Goal: Transaction & Acquisition: Obtain resource

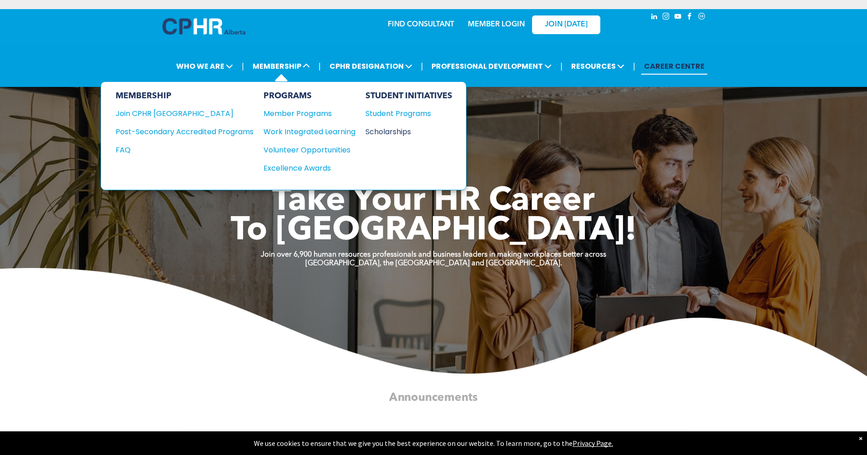
click at [392, 128] on div "Scholarships" at bounding box center [404, 131] width 78 height 11
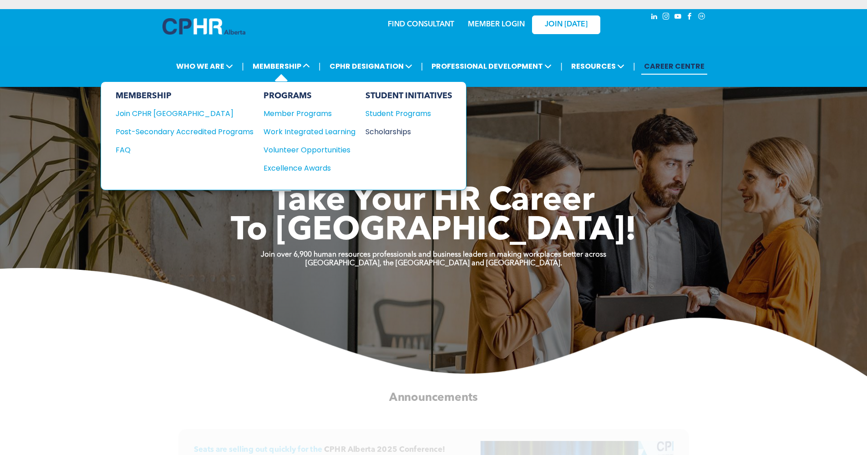
click at [375, 132] on div "Scholarships" at bounding box center [404, 131] width 78 height 11
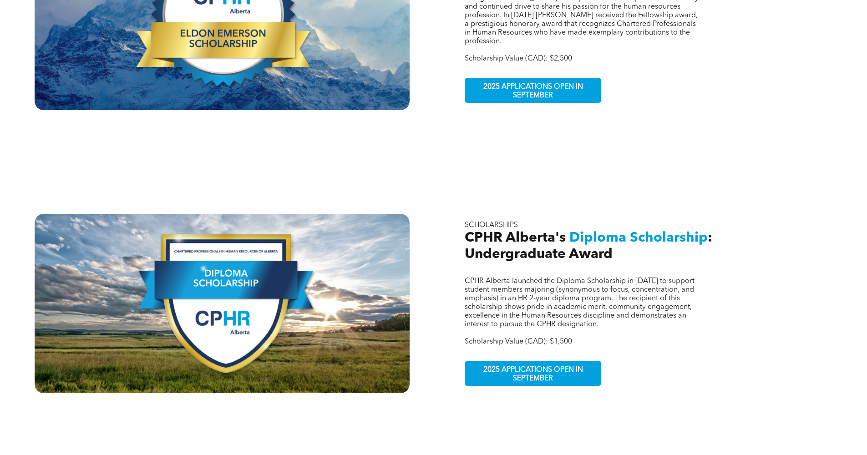
scroll to position [210, 0]
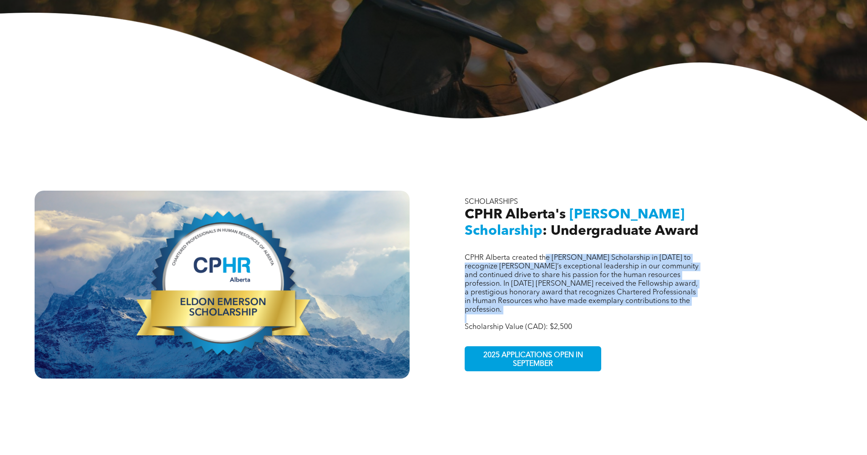
drag, startPoint x: 547, startPoint y: 250, endPoint x: 627, endPoint y: 301, distance: 94.7
click at [627, 301] on div "CPHR Alberta created the [PERSON_NAME] Scholarship in [DATE] to recognize [PERS…" at bounding box center [584, 293] width 238 height 78
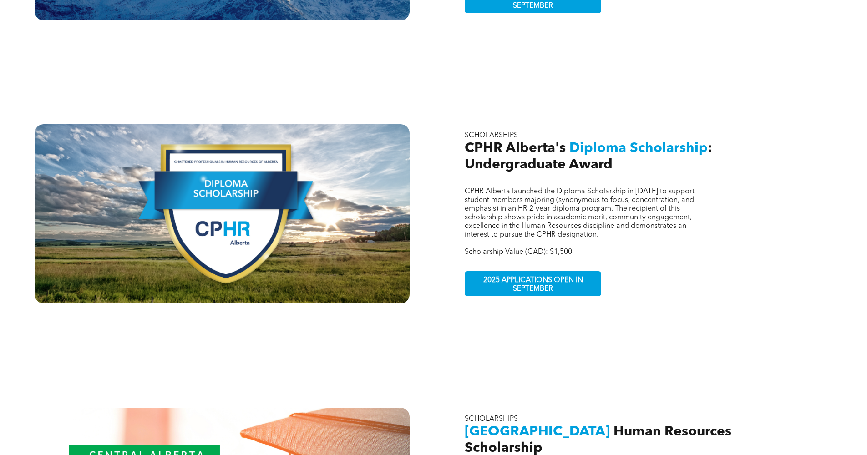
scroll to position [247, 0]
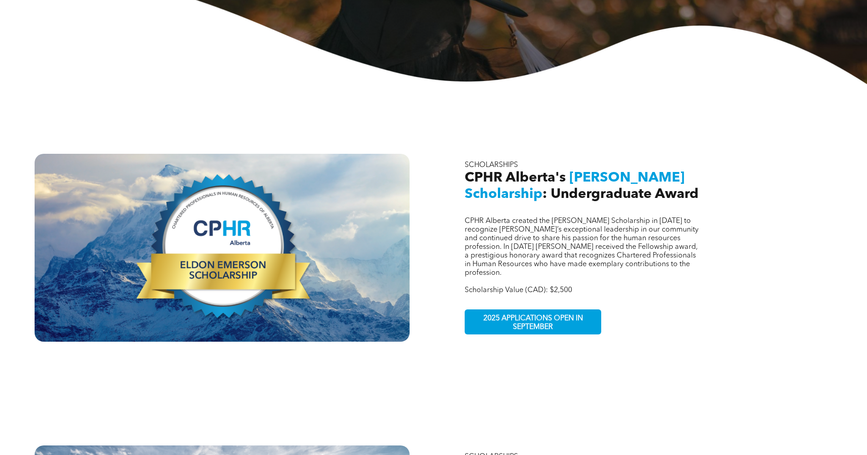
click at [517, 218] on span "CPHR Alberta created the [PERSON_NAME] Scholarship in [DATE] to recognize [PERS…" at bounding box center [582, 247] width 234 height 59
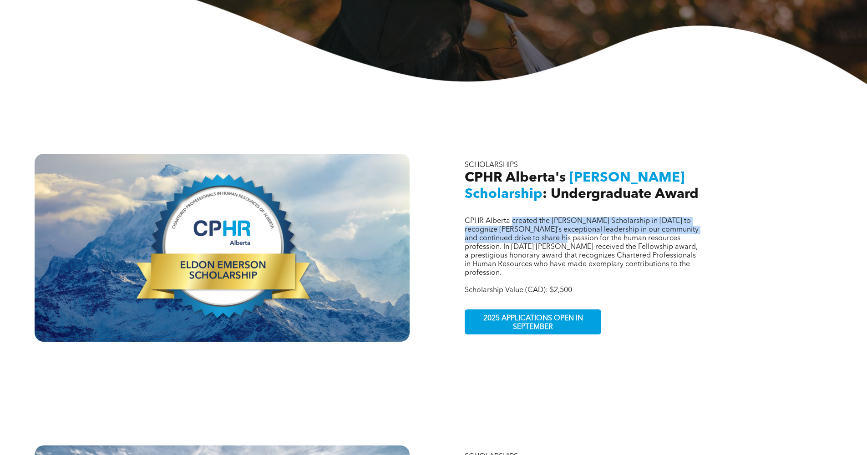
drag, startPoint x: 517, startPoint y: 211, endPoint x: 584, endPoint y: 225, distance: 68.5
click at [584, 225] on p "CPHR Alberta created the Eldon Emerson Scholarship in 2021 to recognize Eldon’s…" at bounding box center [584, 247] width 238 height 61
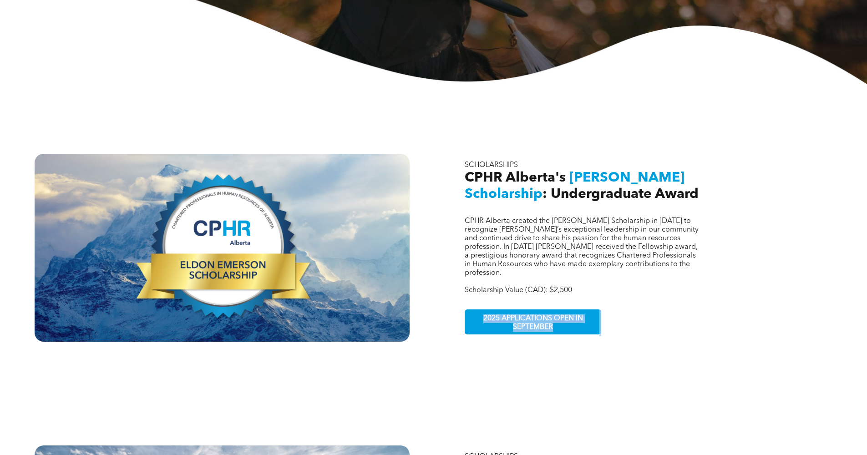
scroll to position [521, 0]
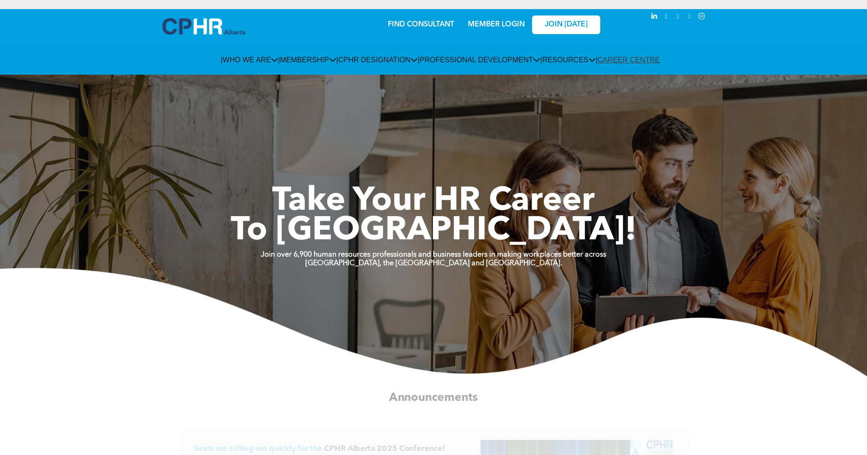
scroll to position [321, 0]
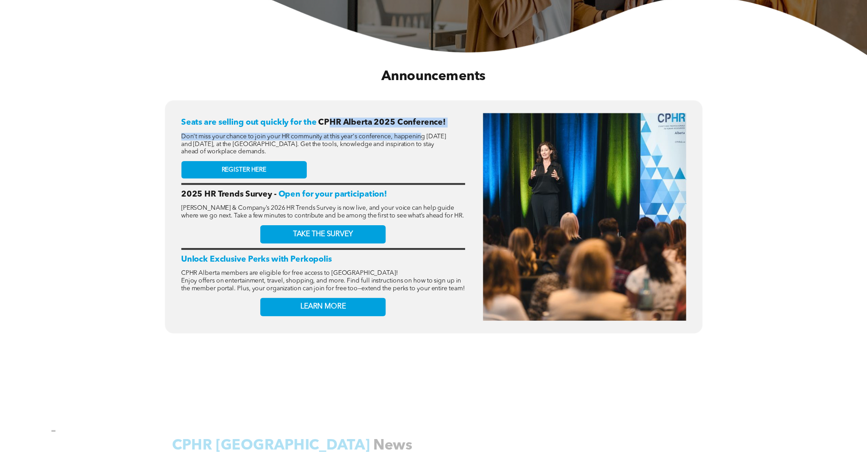
drag, startPoint x: 330, startPoint y: 121, endPoint x: 425, endPoint y: 136, distance: 95.9
click at [425, 136] on div "Seats are selling out quickly for the CPHR Alberta 2025 Conference! Don't miss …" at bounding box center [323, 217] width 284 height 208
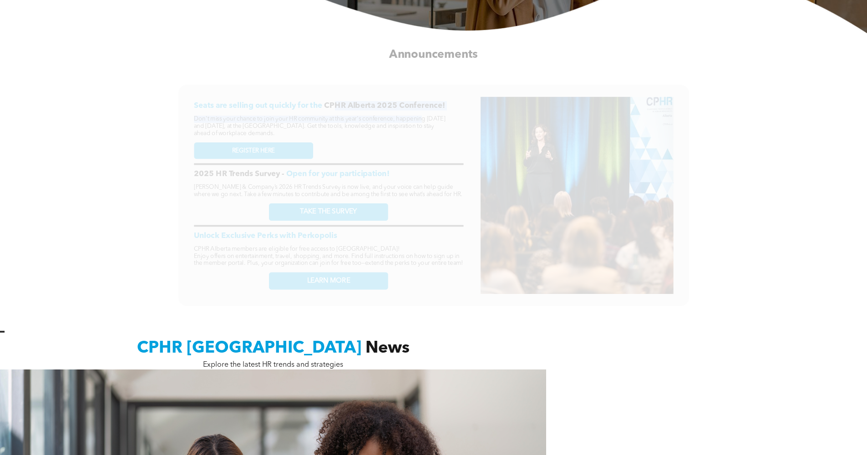
scroll to position [0, 0]
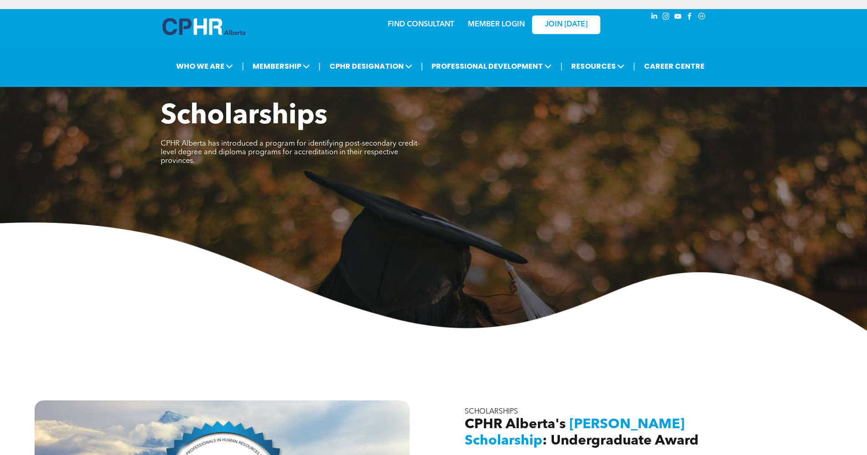
scroll to position [321, 0]
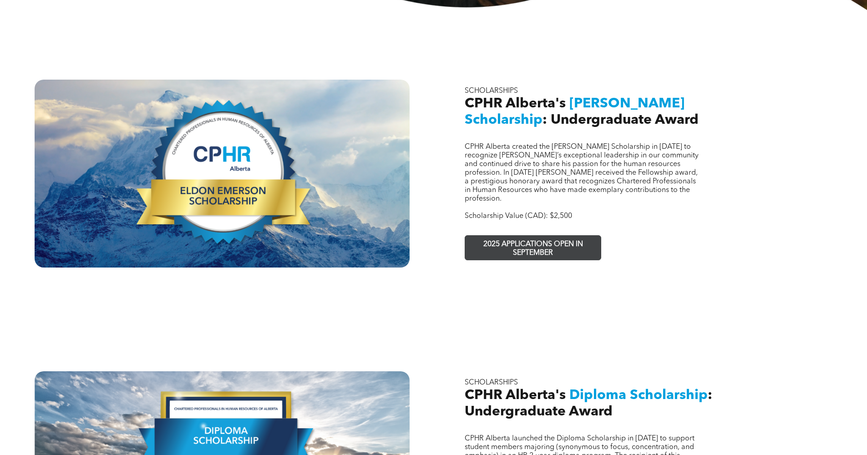
click at [526, 236] on span "2025 APPLICATIONS OPEN IN SEPTEMBER" at bounding box center [533, 249] width 133 height 26
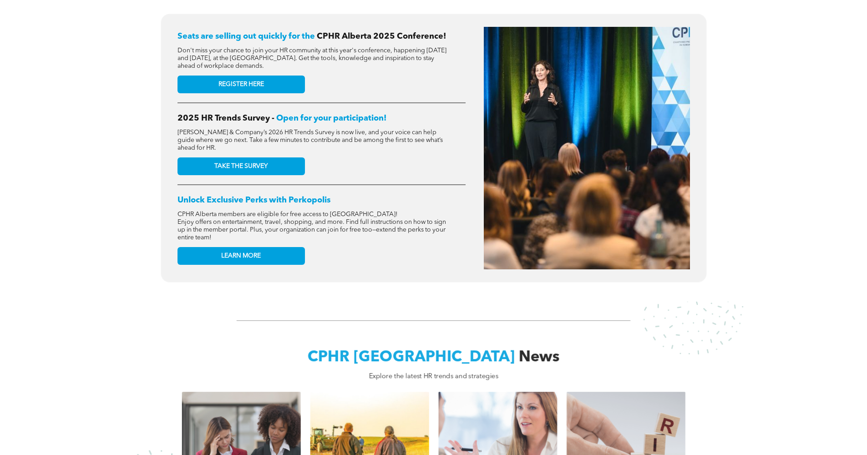
scroll to position [459, 0]
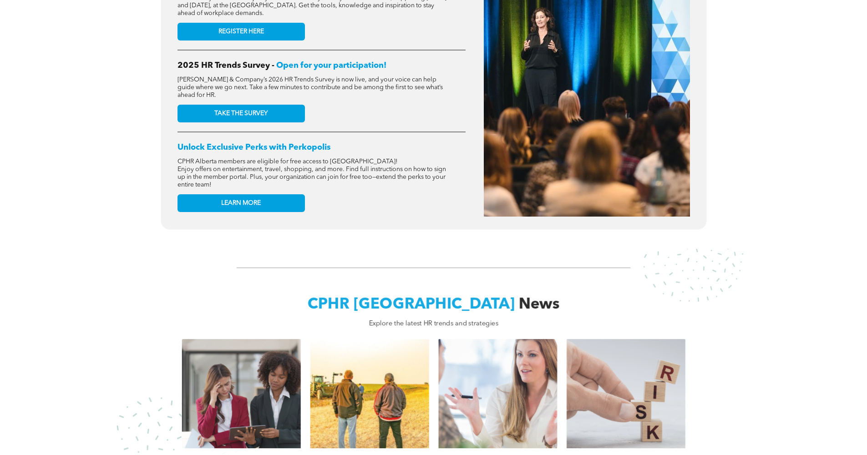
click at [362, 203] on div "Seats are selling out quickly for the CPHR Alberta 2025 Conference! Don't miss …" at bounding box center [322, 95] width 288 height 243
drag, startPoint x: 222, startPoint y: 153, endPoint x: 265, endPoint y: 157, distance: 42.9
click at [265, 157] on div "Seats are selling out quickly for the CPHR Alberta 2025 Conference! Don't miss …" at bounding box center [322, 95] width 288 height 243
click at [265, 157] on div "CPHR Alberta members are eligible for free access to Perkopolis! Enjoy offers o…" at bounding box center [313, 173] width 271 height 33
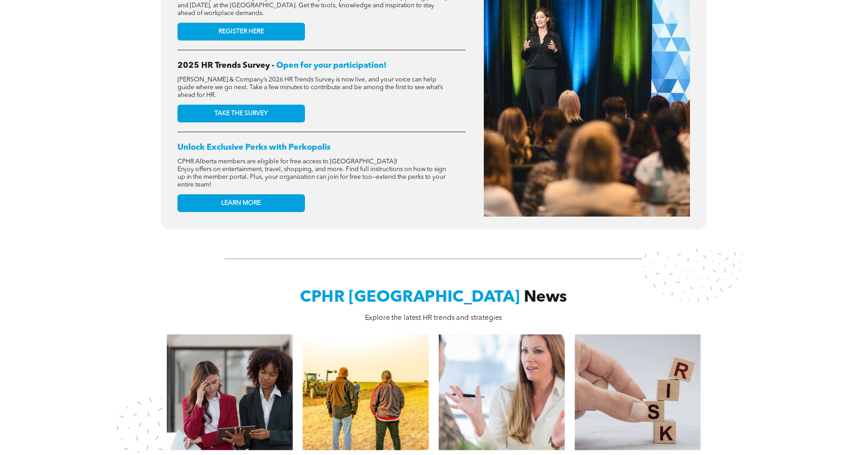
scroll to position [640, 0]
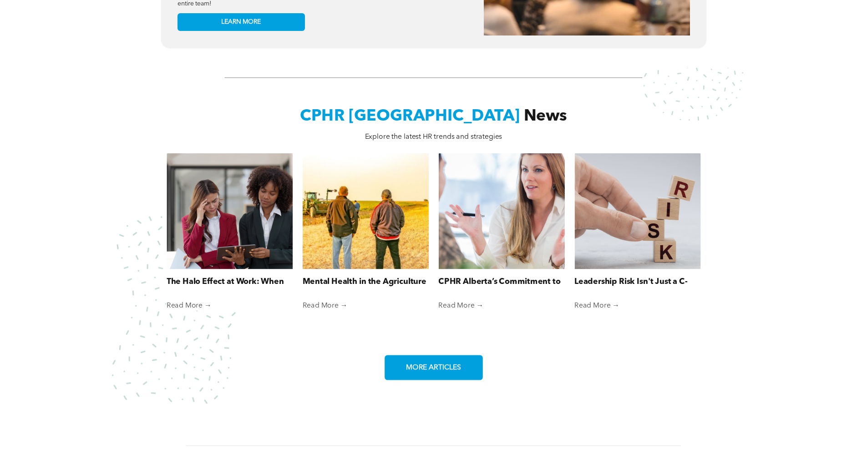
click at [421, 379] on link "MORE ARTICLES" at bounding box center [434, 367] width 98 height 25
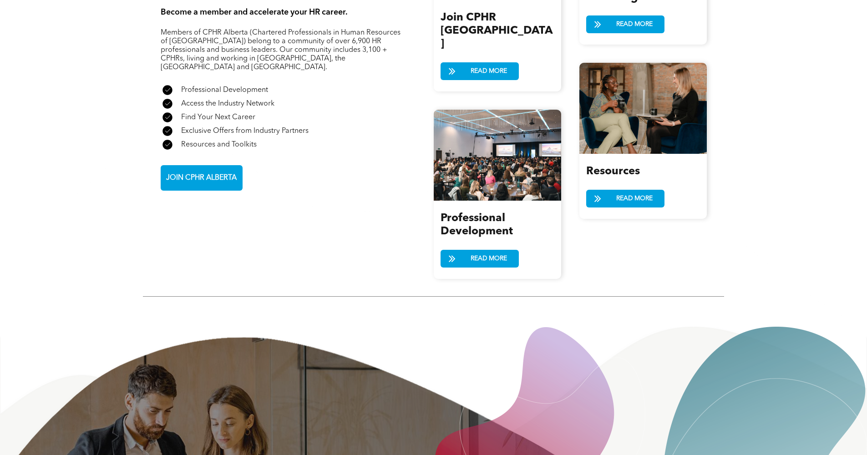
scroll to position [0, 0]
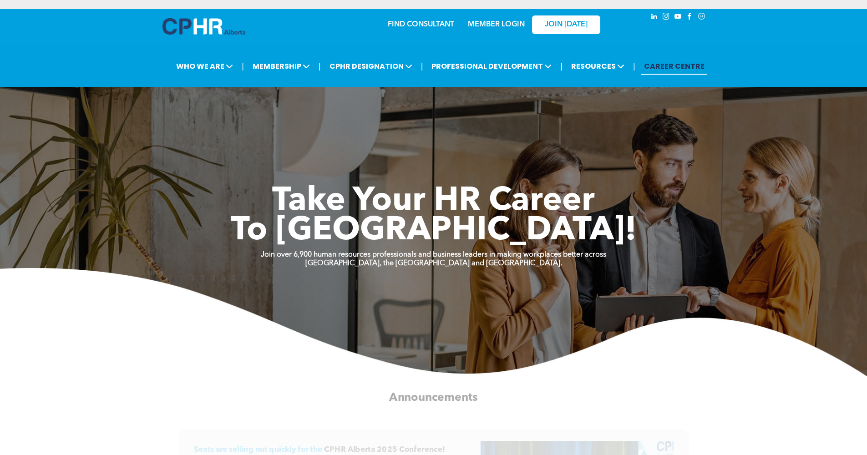
click at [507, 29] on p "MEMBER LOGIN" at bounding box center [496, 24] width 59 height 9
click at [506, 26] on link "MEMBER LOGIN" at bounding box center [496, 24] width 57 height 7
click at [493, 25] on link "MEMBER LOGIN" at bounding box center [496, 24] width 57 height 7
click at [509, 23] on link "MEMBER LOGIN" at bounding box center [496, 24] width 57 height 7
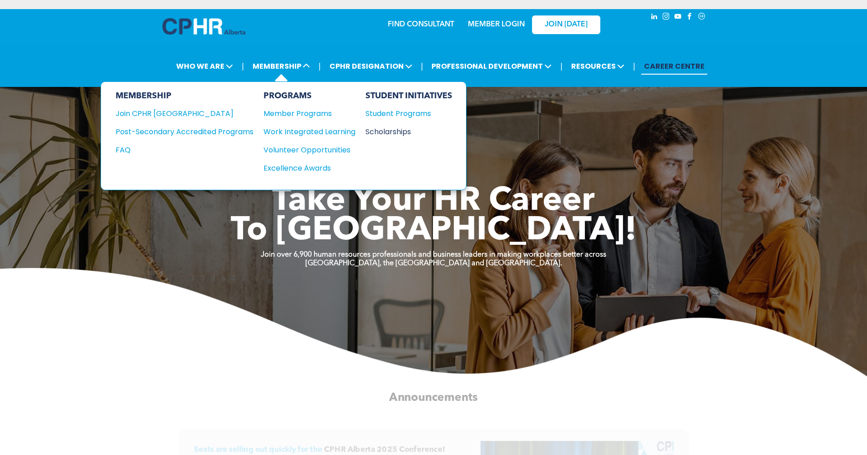
click at [391, 136] on div "Scholarships" at bounding box center [404, 131] width 78 height 11
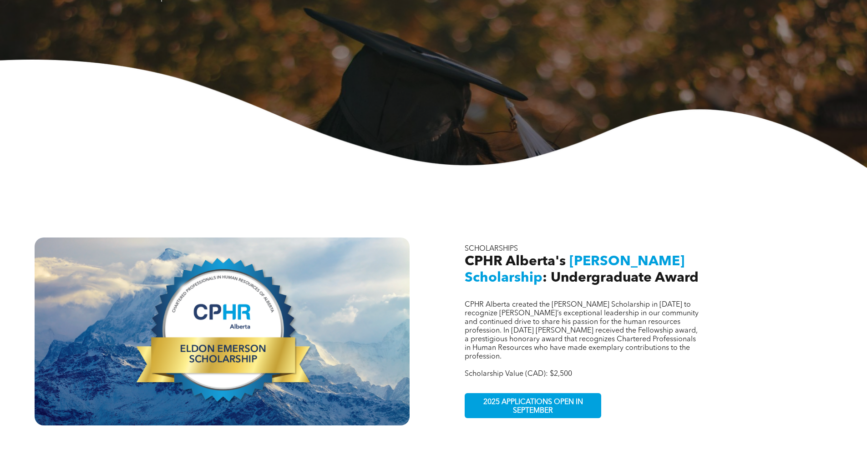
scroll to position [215, 0]
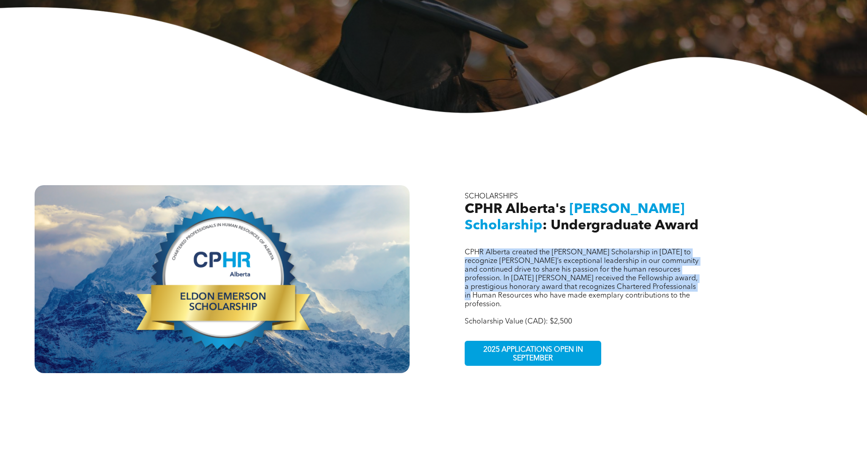
drag, startPoint x: 478, startPoint y: 243, endPoint x: 277, endPoint y: 304, distance: 209.9
click at [512, 285] on span "CPHR Alberta created the Eldon Emerson Scholarship in 2021 to recognize Eldon’s…" at bounding box center [582, 278] width 234 height 59
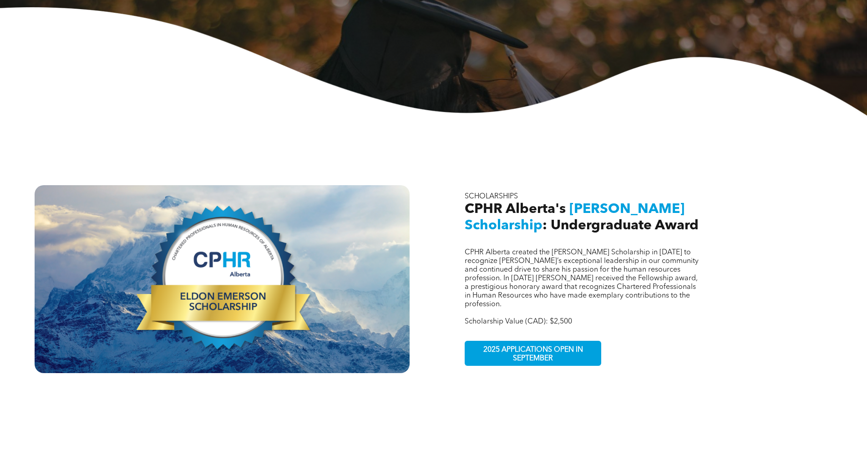
click at [239, 306] on div at bounding box center [222, 279] width 375 height 188
click at [236, 272] on div at bounding box center [222, 279] width 375 height 188
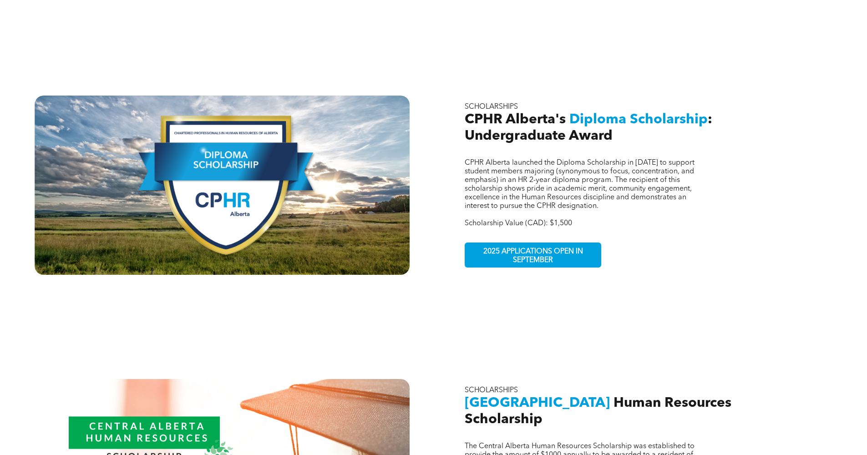
scroll to position [544, 0]
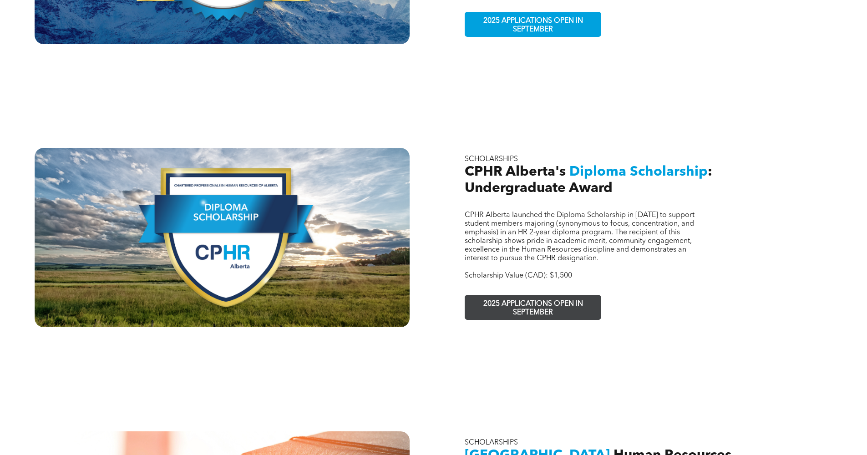
click at [528, 295] on span "2025 APPLICATIONS OPEN IN SEPTEMBER" at bounding box center [533, 308] width 133 height 26
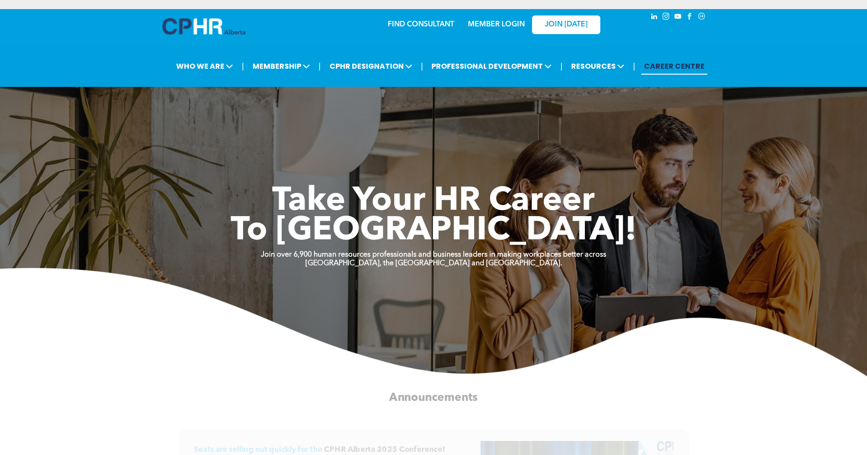
click at [528, 284] on img at bounding box center [433, 322] width 867 height 108
click at [441, 247] on span "To [GEOGRAPHIC_DATA]!" at bounding box center [434, 231] width 406 height 33
click at [447, 264] on strong "Alberta, the Northwest Territories and Nunavut." at bounding box center [433, 263] width 257 height 7
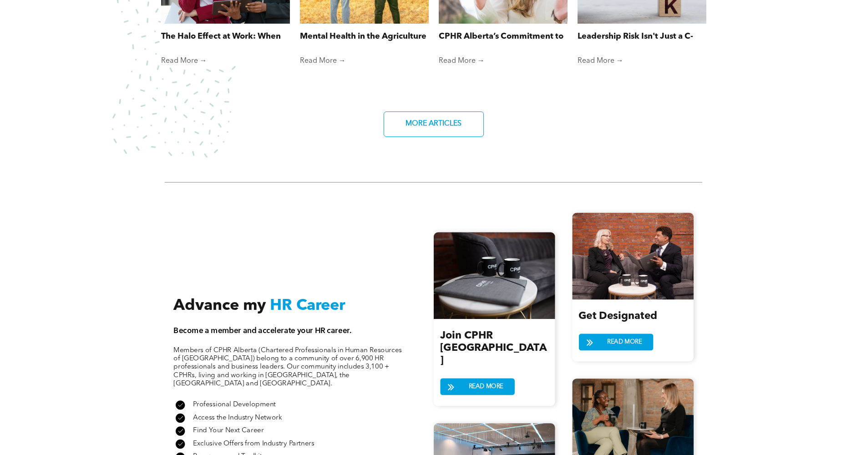
scroll to position [997, 0]
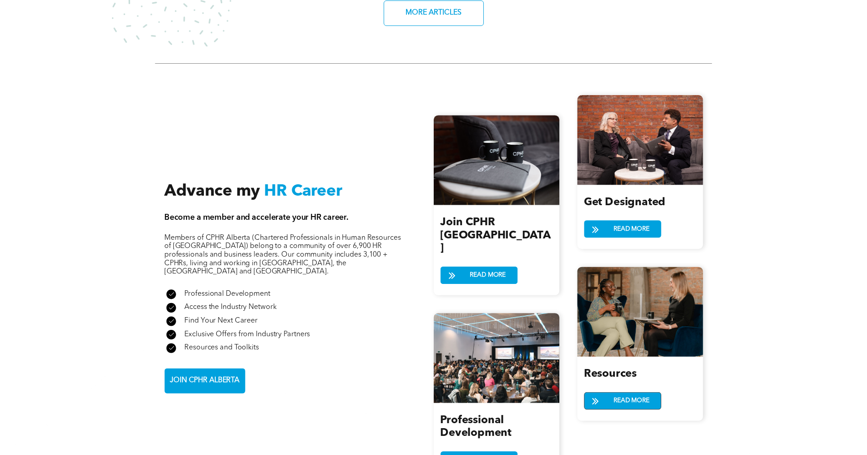
click at [626, 401] on span "READ MORE" at bounding box center [631, 400] width 42 height 16
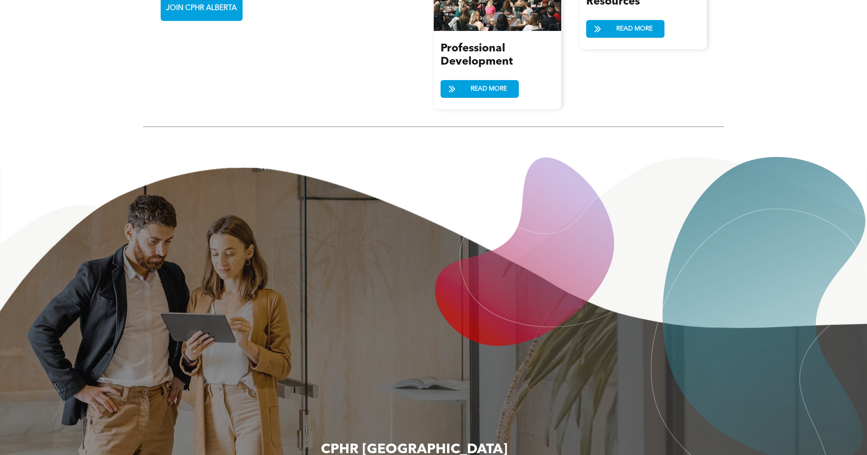
scroll to position [1639, 0]
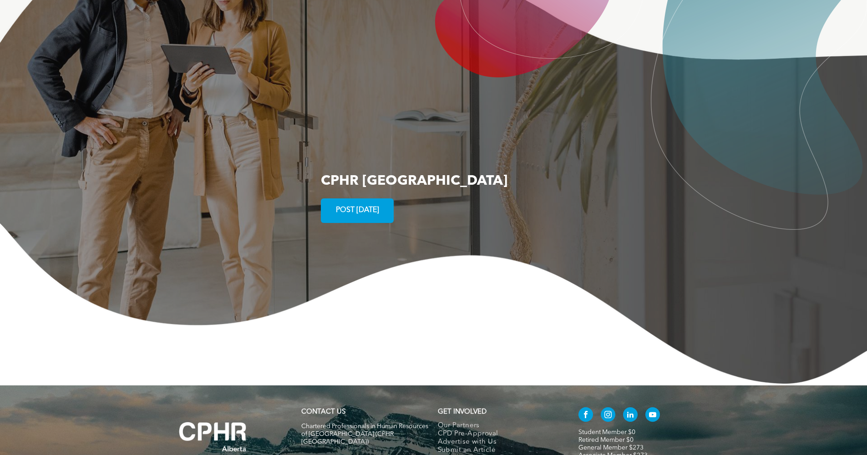
click at [349, 202] on span "POST TODAY" at bounding box center [358, 211] width 50 height 18
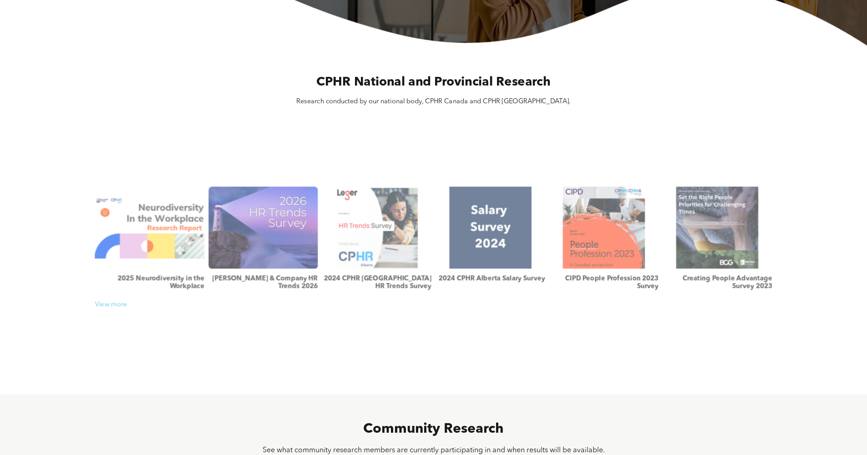
scroll to position [320, 0]
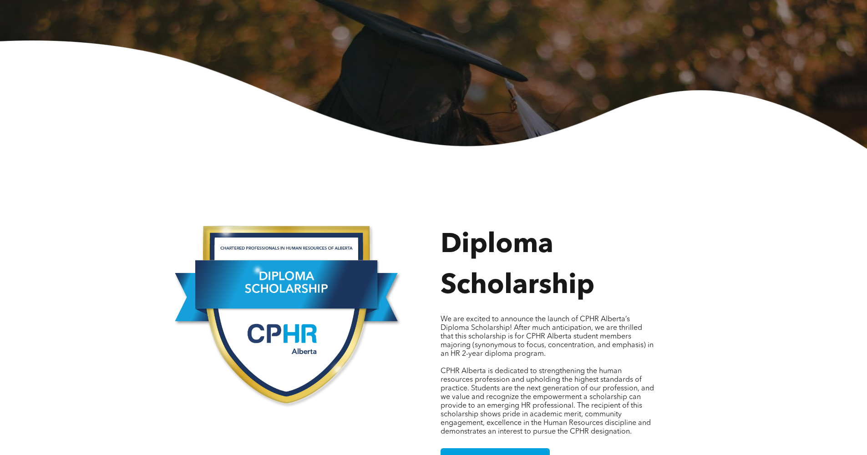
scroll to position [528, 0]
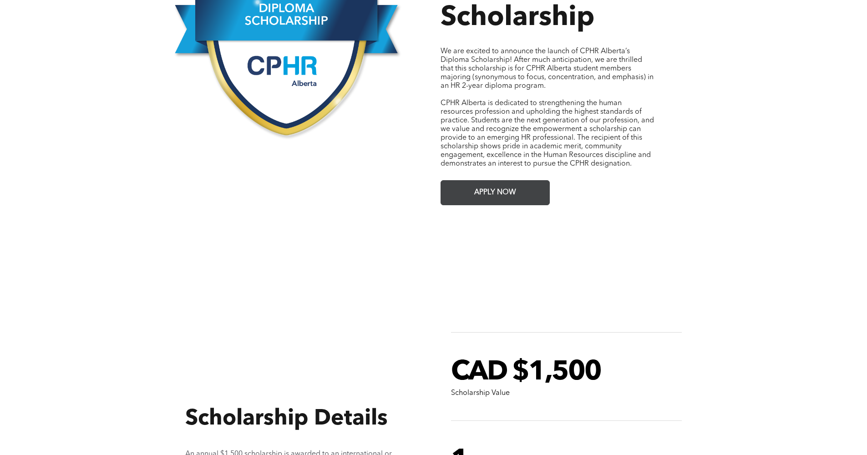
click at [516, 180] on link "APPLY NOW" at bounding box center [495, 192] width 109 height 25
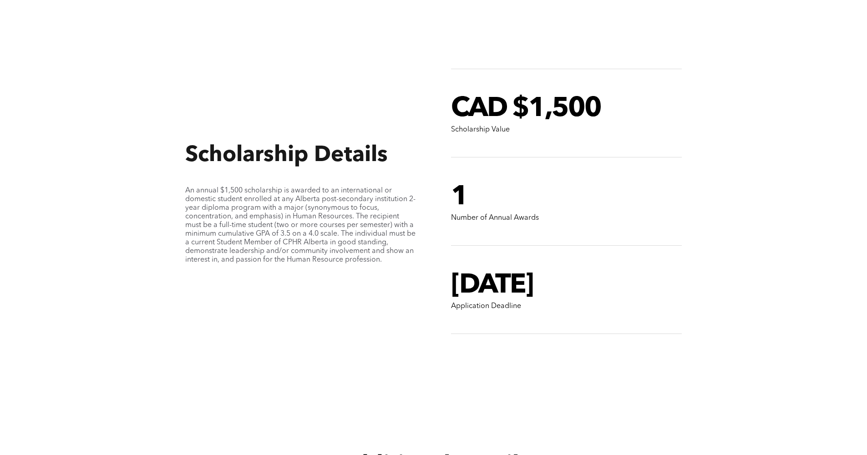
scroll to position [1051, 0]
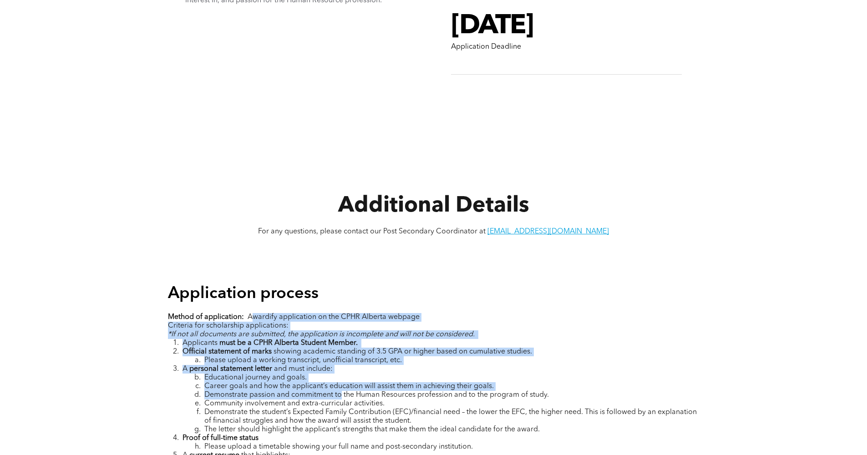
drag, startPoint x: 264, startPoint y: 309, endPoint x: 341, endPoint y: 384, distance: 107.2
click at [341, 384] on div "Method of application: Awardify application on the CPHR Alberta webpage Criteri…" at bounding box center [434, 442] width 532 height 261
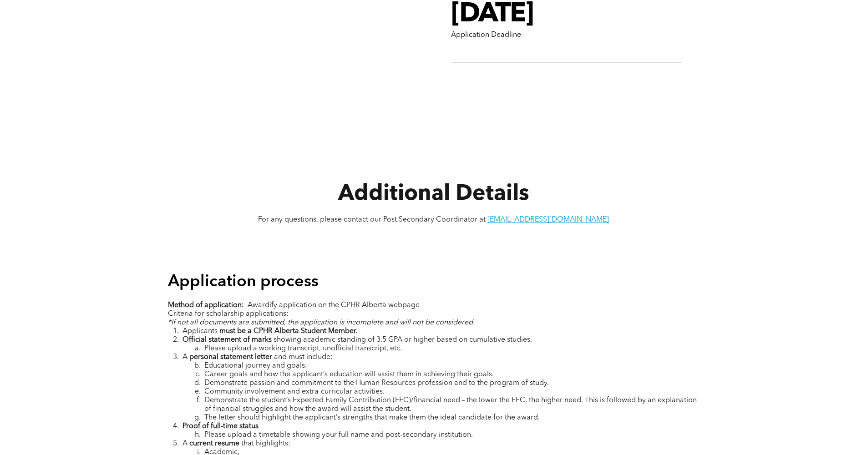
click at [341, 388] on span "Community involvement and extra-curricular activities." at bounding box center [294, 391] width 180 height 7
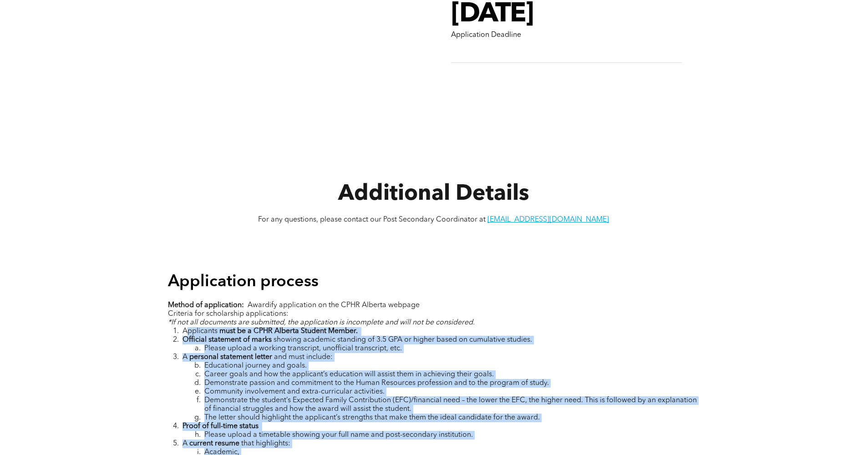
scroll to position [1180, 0]
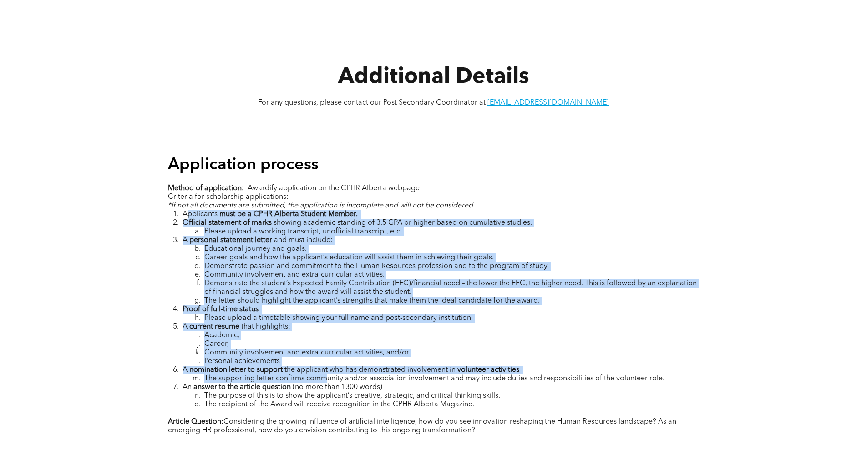
drag, startPoint x: 185, startPoint y: 321, endPoint x: 326, endPoint y: 370, distance: 149.4
click at [326, 370] on ol "Applicants must be a CPHR Alberta Student Member. Official statement of marks s…" at bounding box center [434, 309] width 532 height 199
click at [326, 375] on span "The supporting letter confirms community and/or association involvement and may…" at bounding box center [434, 378] width 460 height 7
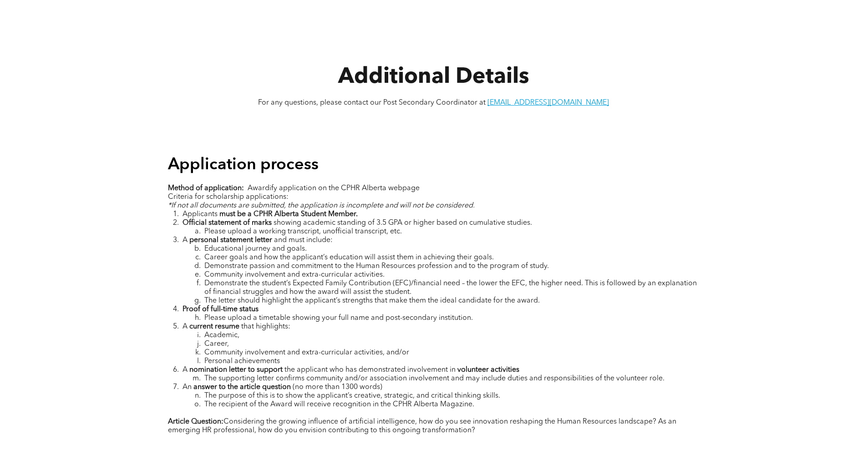
drag, startPoint x: 185, startPoint y: 320, endPoint x: 417, endPoint y: 375, distance: 238.1
click at [417, 375] on ol "Applicants must be a CPHR Alberta Student Member. Official statement of marks s…" at bounding box center [434, 309] width 532 height 199
click at [417, 383] on li "An answer to the article question (no more than 1300 words)" at bounding box center [441, 387] width 517 height 9
drag, startPoint x: 417, startPoint y: 375, endPoint x: 171, endPoint y: 377, distance: 245.8
click at [183, 383] on li "An answer to the article question (no more than 1300 words)" at bounding box center [441, 387] width 517 height 9
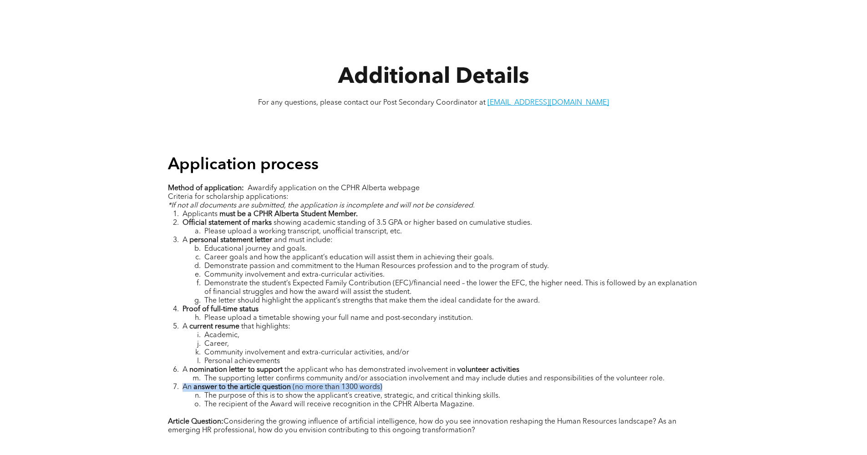
click at [183, 383] on li "An answer to the article question (no more than 1300 words)" at bounding box center [441, 387] width 517 height 9
drag, startPoint x: 173, startPoint y: 379, endPoint x: 501, endPoint y: 397, distance: 328.2
click at [501, 397] on ol "Applicants must be a CPHR Alberta Student Member. Official statement of marks s…" at bounding box center [434, 309] width 532 height 199
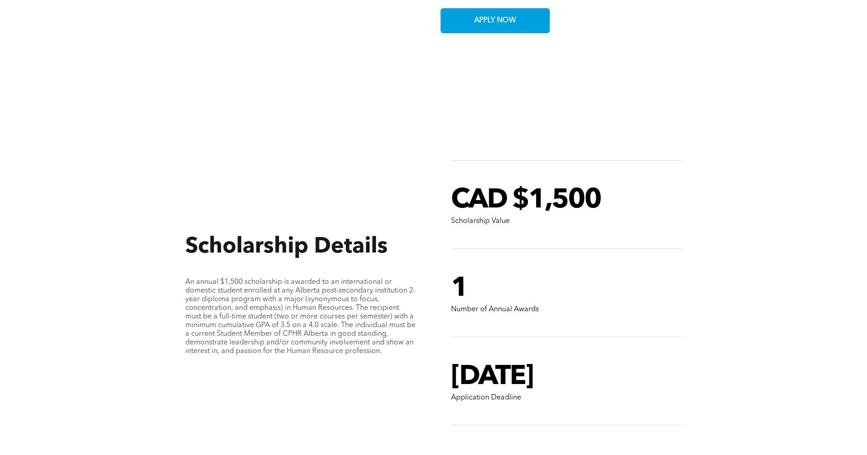
scroll to position [327, 0]
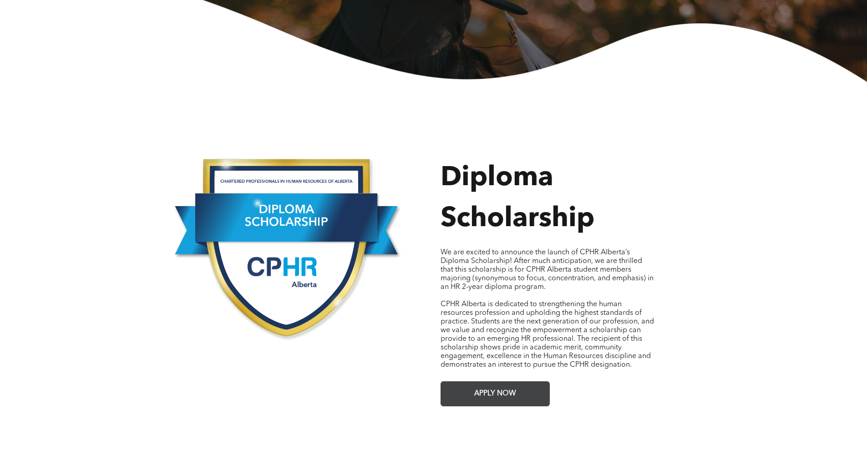
click at [477, 385] on span "APPLY NOW" at bounding box center [495, 394] width 48 height 18
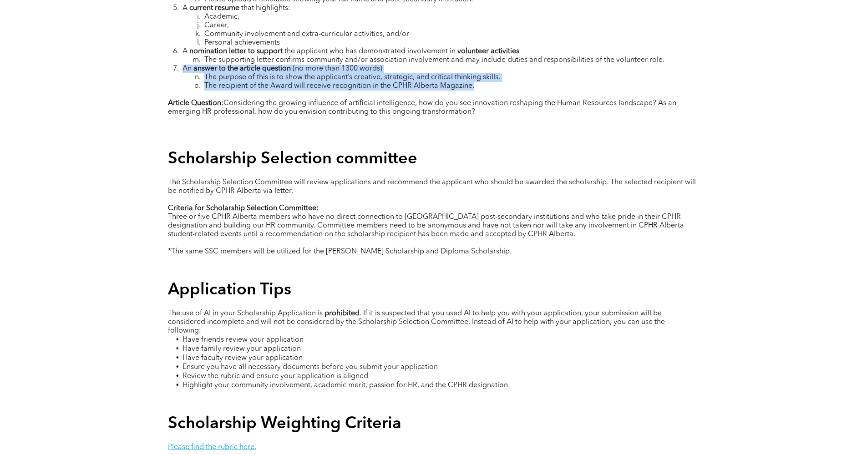
scroll to position [1839, 0]
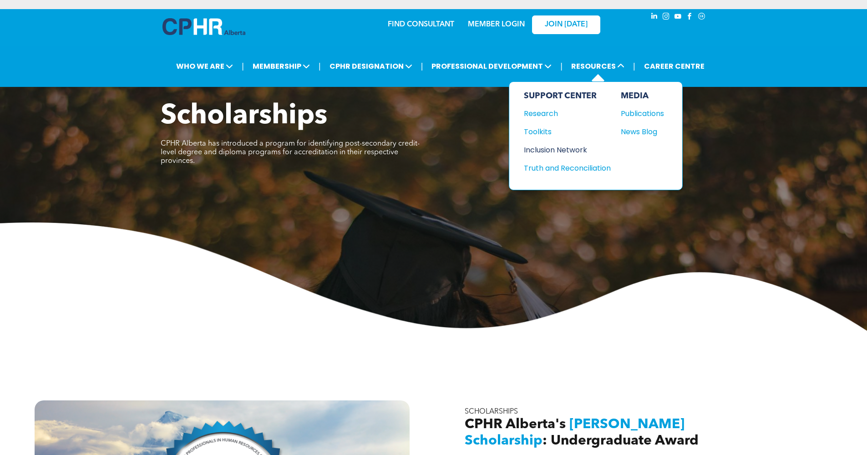
scroll to position [371, 0]
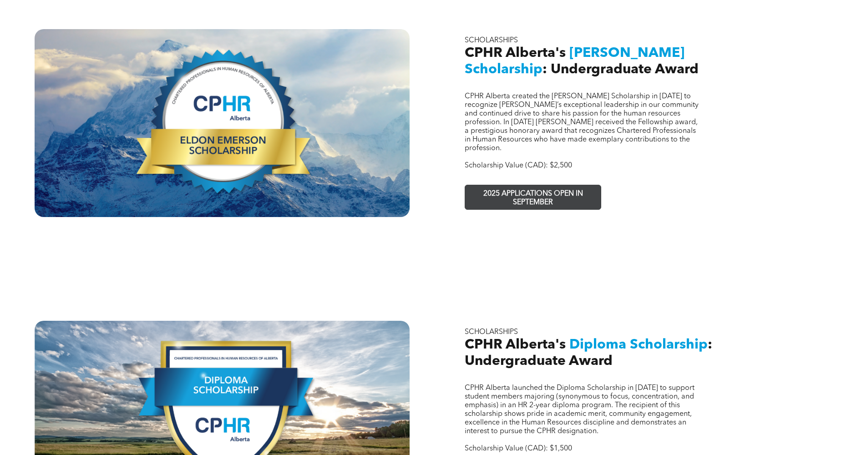
click at [538, 185] on span "2025 APPLICATIONS OPEN IN SEPTEMBER" at bounding box center [533, 198] width 133 height 26
